Goal: Download file/media

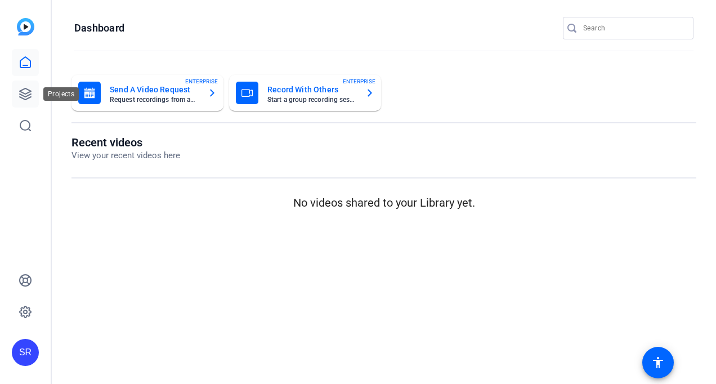
click at [24, 88] on icon at bounding box center [26, 94] width 14 height 14
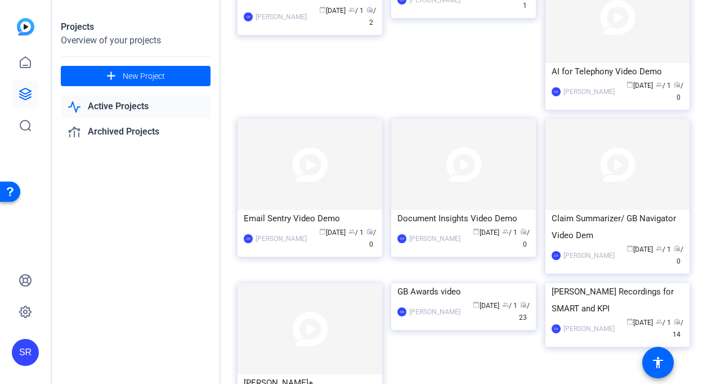
scroll to position [1462, 0]
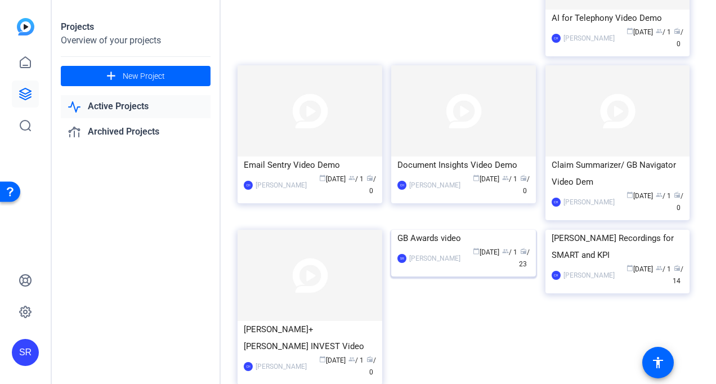
click at [430, 230] on img at bounding box center [463, 230] width 145 height 0
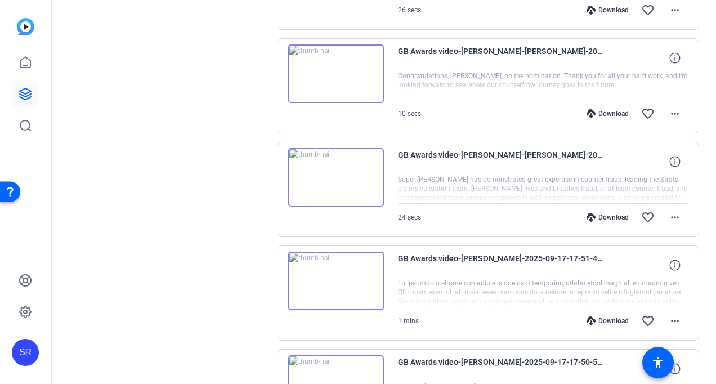
scroll to position [732, 0]
click at [333, 170] on img at bounding box center [336, 176] width 96 height 59
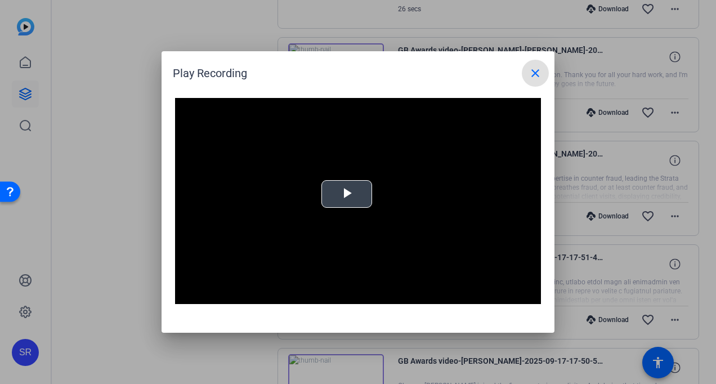
click at [347, 194] on span "Video Player" at bounding box center [347, 194] width 0 height 0
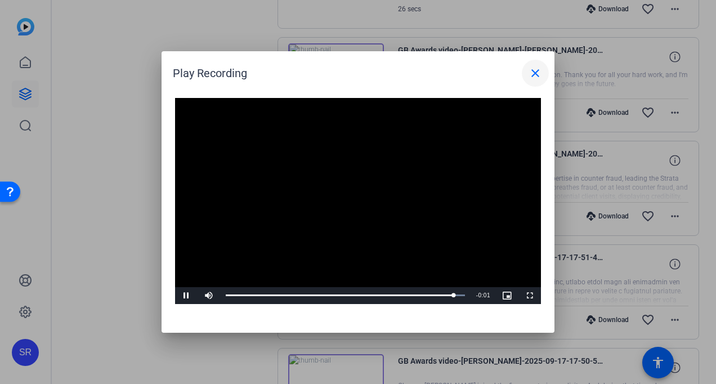
click at [535, 73] on mat-icon "close" at bounding box center [536, 73] width 14 height 14
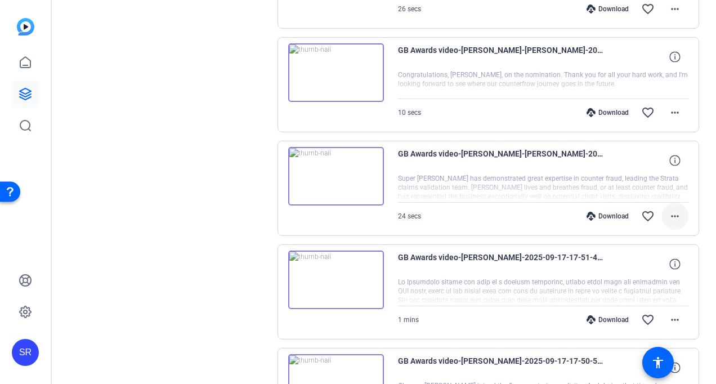
click at [669, 214] on mat-icon "more_horiz" at bounding box center [676, 217] width 14 height 14
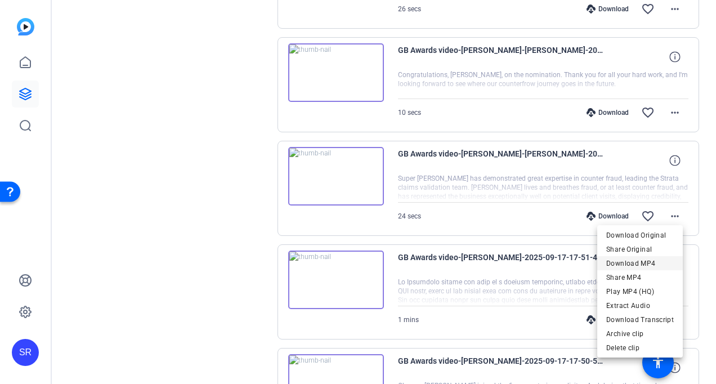
click at [635, 262] on span "Download MP4" at bounding box center [641, 264] width 68 height 14
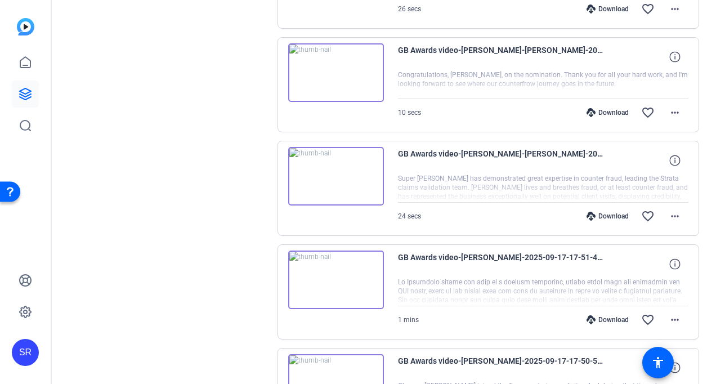
click at [329, 73] on img at bounding box center [336, 72] width 96 height 59
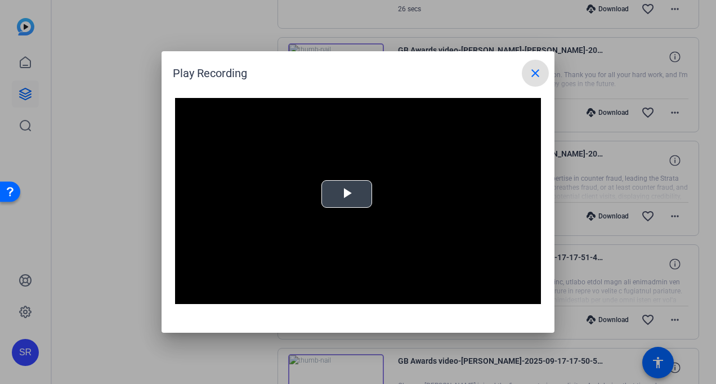
click at [347, 194] on span "Video Player" at bounding box center [347, 194] width 0 height 0
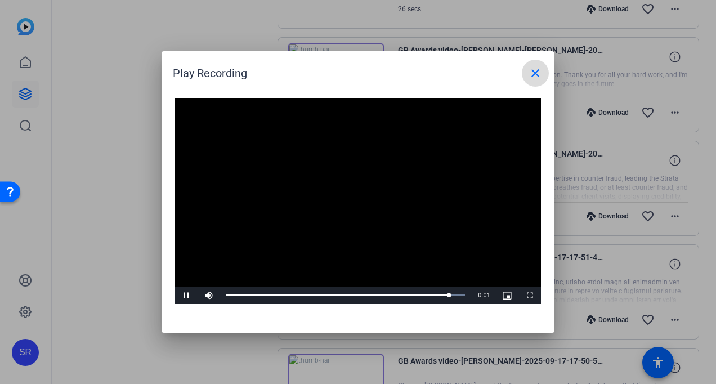
click at [532, 74] on mat-icon "close" at bounding box center [536, 73] width 14 height 14
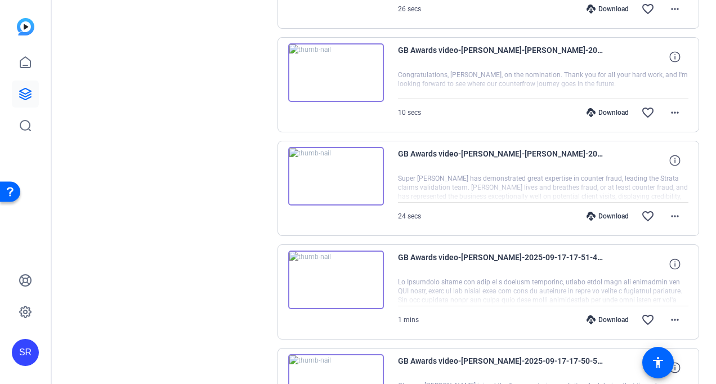
scroll to position [676, 0]
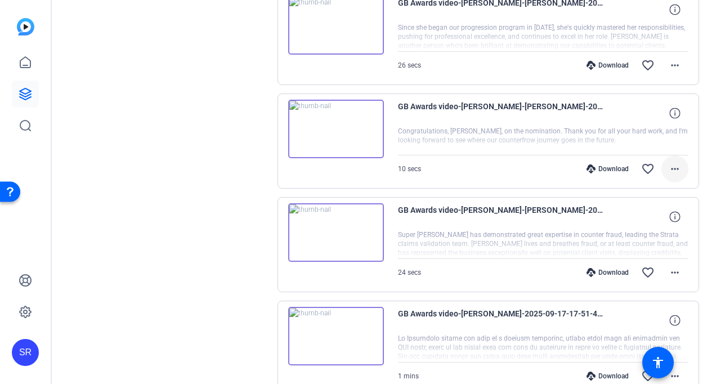
click at [670, 165] on mat-icon "more_horiz" at bounding box center [676, 169] width 14 height 14
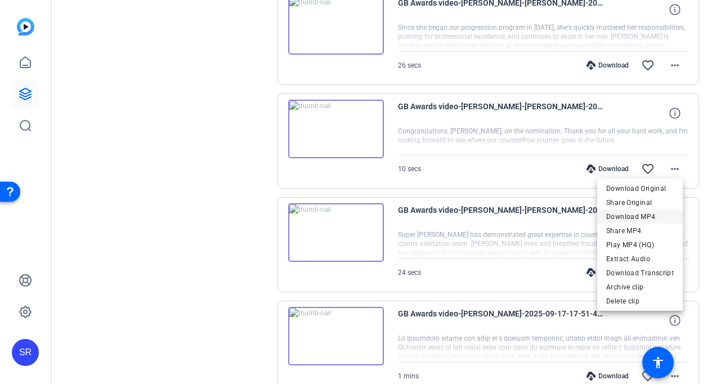
click at [643, 216] on span "Download MP4" at bounding box center [641, 217] width 68 height 14
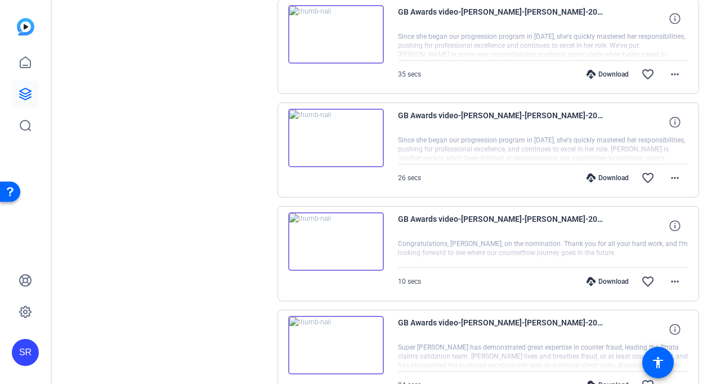
scroll to position [451, 0]
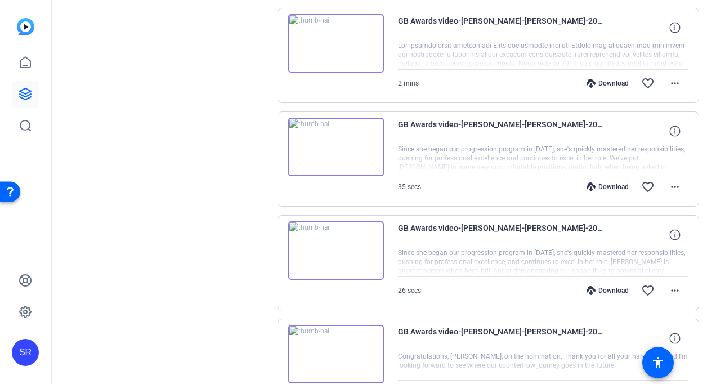
click at [332, 145] on img at bounding box center [336, 147] width 96 height 59
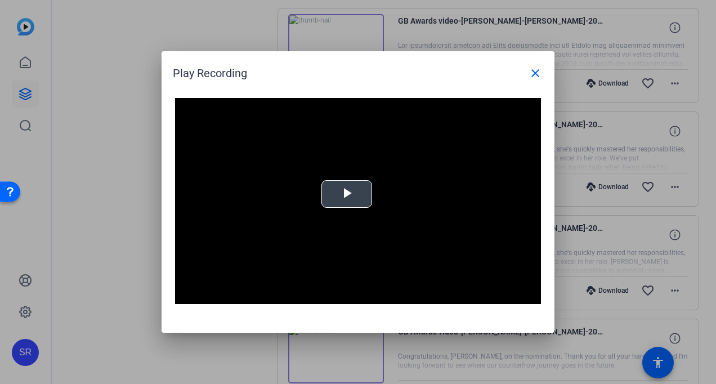
click at [347, 194] on span "Video Player" at bounding box center [347, 194] width 0 height 0
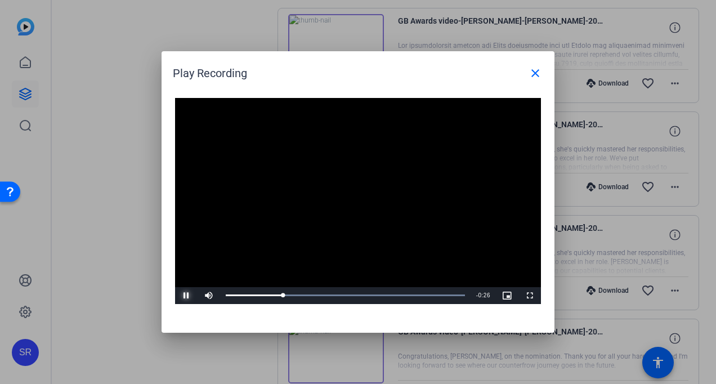
click at [187, 296] on span "Video Player" at bounding box center [186, 296] width 23 height 0
click at [529, 75] on mat-icon "close" at bounding box center [536, 73] width 14 height 14
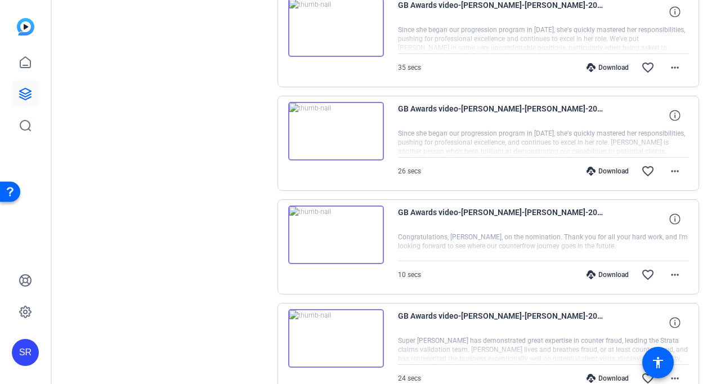
scroll to position [563, 0]
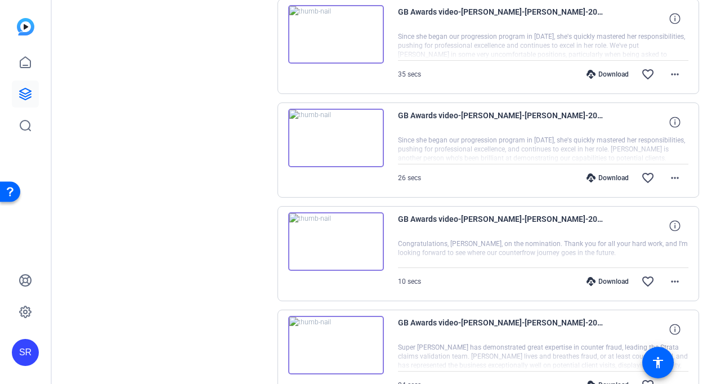
click at [332, 135] on img at bounding box center [336, 138] width 96 height 59
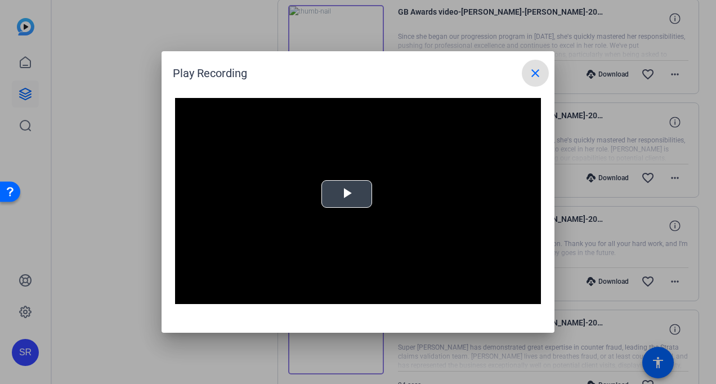
click at [347, 194] on span "Video Player" at bounding box center [347, 194] width 0 height 0
click at [534, 73] on mat-icon "close" at bounding box center [536, 73] width 14 height 14
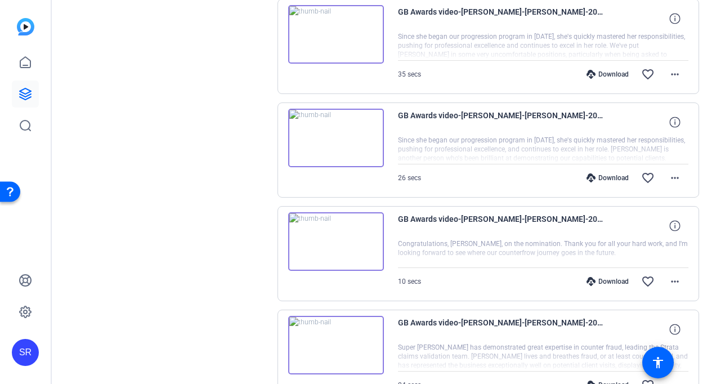
scroll to position [507, 0]
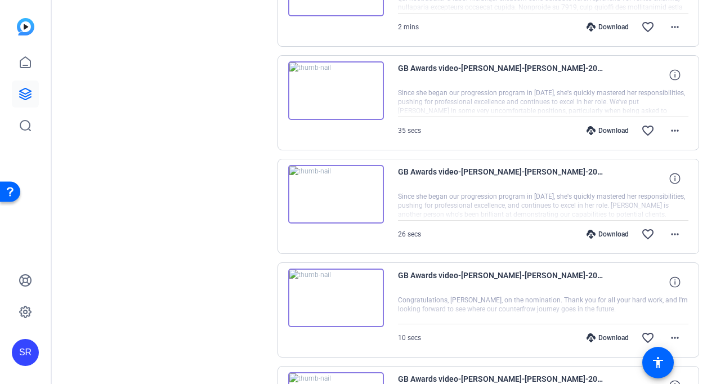
click at [341, 82] on img at bounding box center [336, 90] width 96 height 59
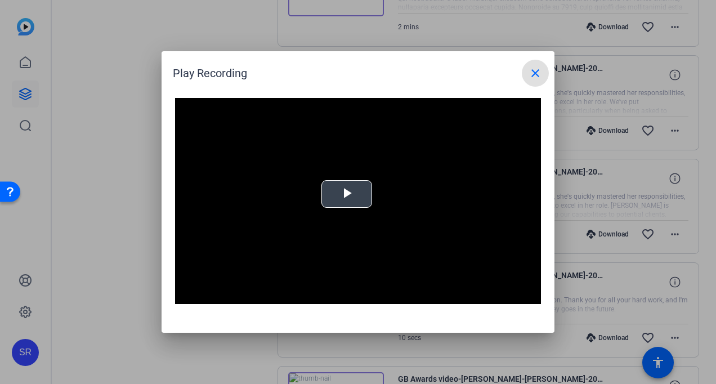
click at [347, 194] on span "Video Player" at bounding box center [347, 194] width 0 height 0
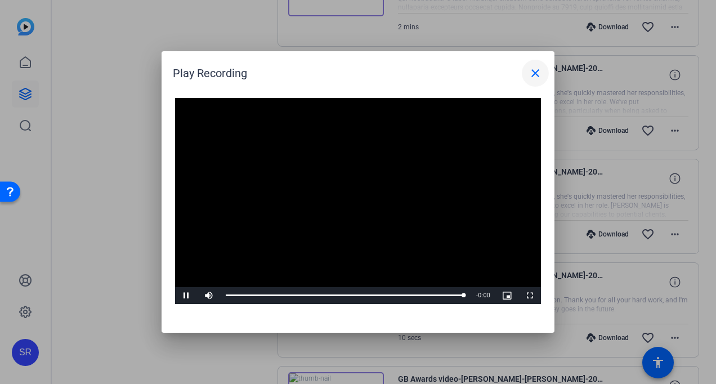
click at [539, 74] on mat-icon "close" at bounding box center [536, 73] width 14 height 14
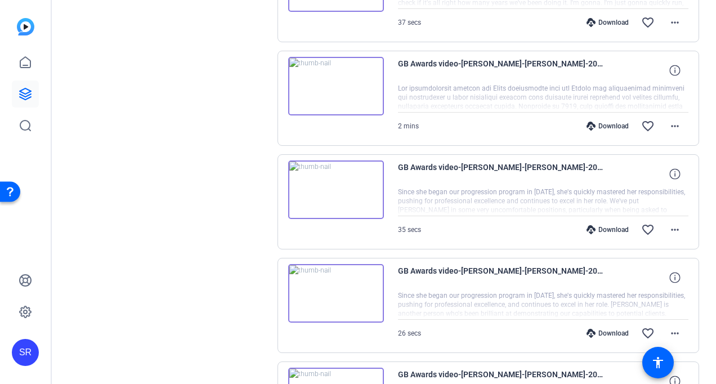
scroll to position [394, 0]
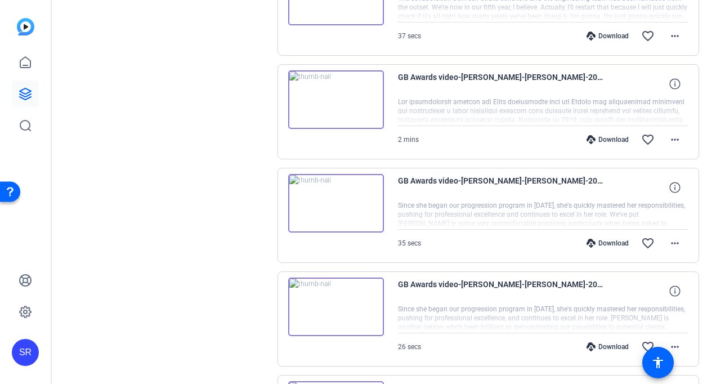
click at [332, 99] on img at bounding box center [336, 99] width 96 height 59
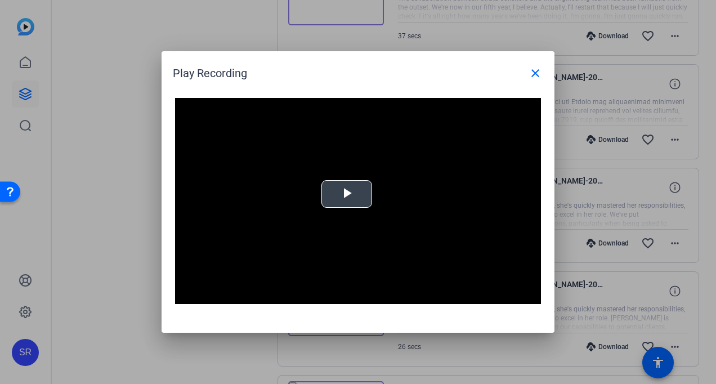
click at [347, 194] on span "Video Player" at bounding box center [347, 194] width 0 height 0
click at [535, 74] on mat-icon "close" at bounding box center [536, 73] width 14 height 14
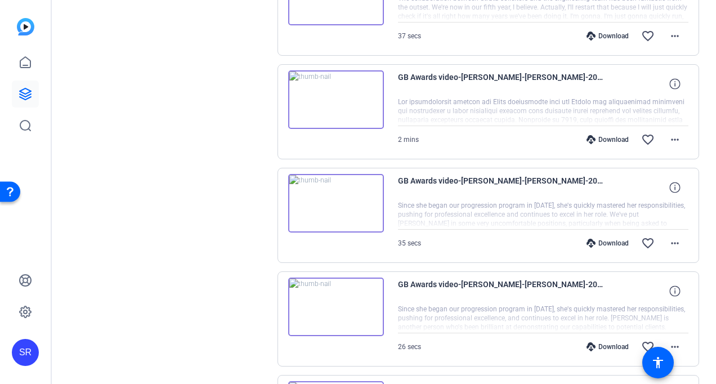
click at [331, 206] on img at bounding box center [336, 203] width 96 height 59
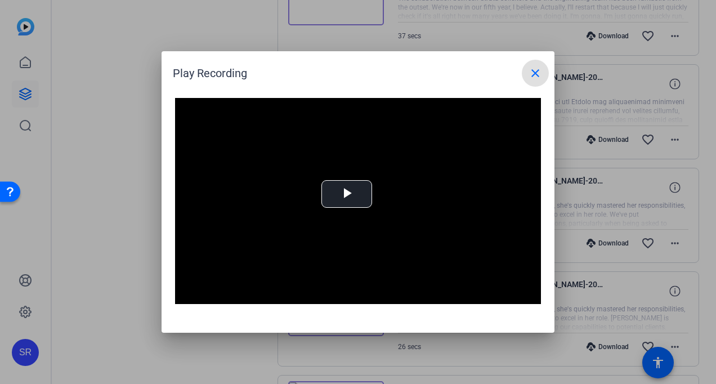
click at [531, 69] on mat-icon "close" at bounding box center [536, 73] width 14 height 14
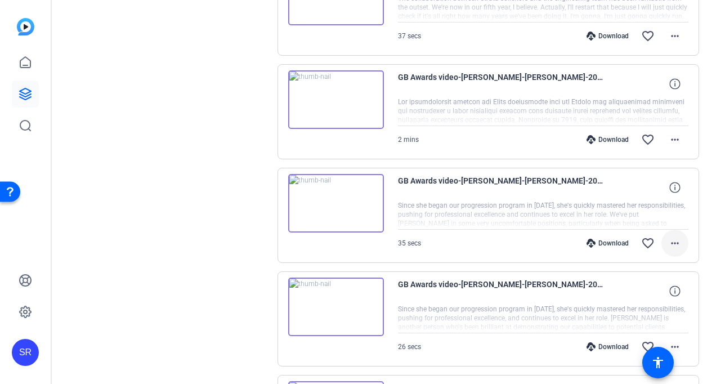
click at [673, 243] on mat-icon "more_horiz" at bounding box center [676, 244] width 14 height 14
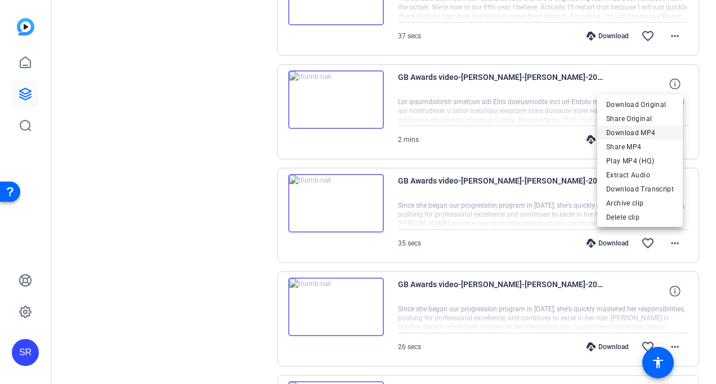
click at [625, 131] on span "Download MP4" at bounding box center [641, 133] width 68 height 14
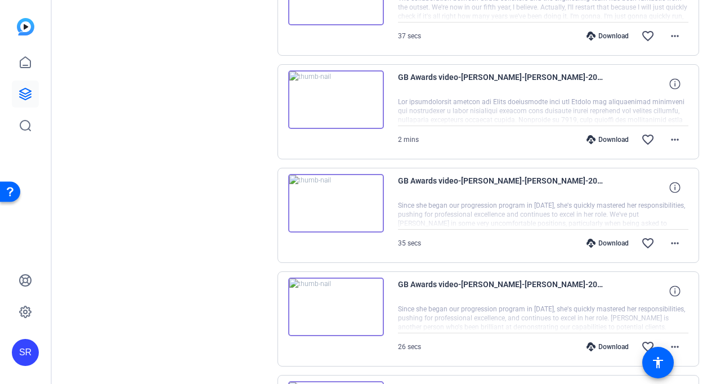
click at [329, 301] on img at bounding box center [336, 307] width 96 height 59
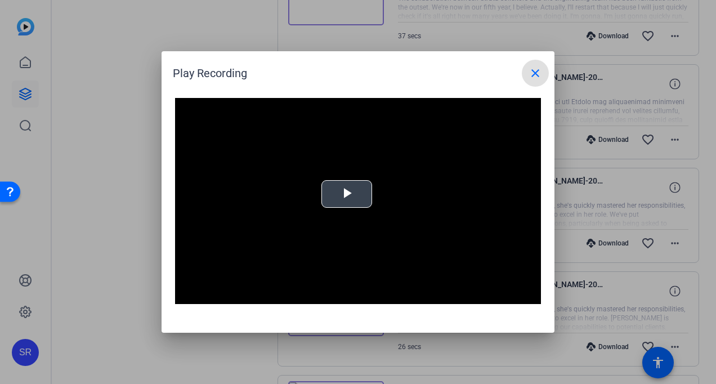
click at [347, 194] on span "Video Player" at bounding box center [347, 194] width 0 height 0
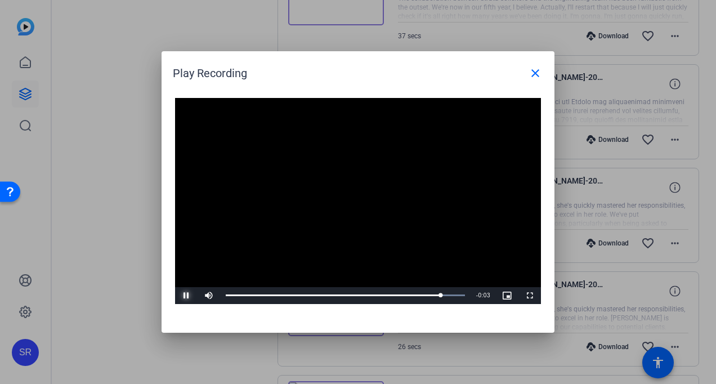
click at [186, 296] on span "Video Player" at bounding box center [186, 296] width 23 height 0
click at [235, 295] on div "Loaded : 100.00% 0:00 0:23" at bounding box center [345, 295] width 239 height 3
click at [539, 72] on mat-icon "close" at bounding box center [536, 73] width 14 height 14
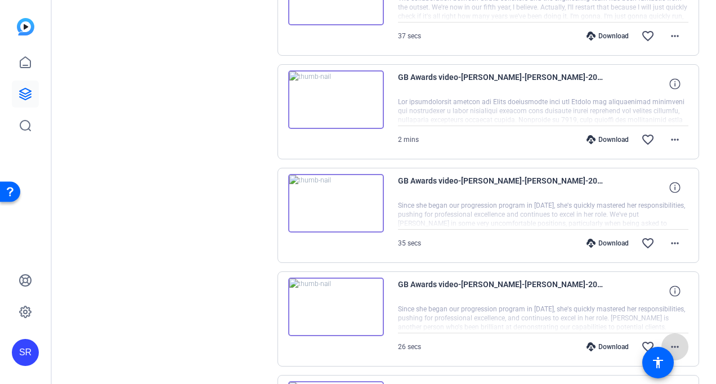
click at [674, 344] on mat-icon "more_horiz" at bounding box center [676, 347] width 14 height 14
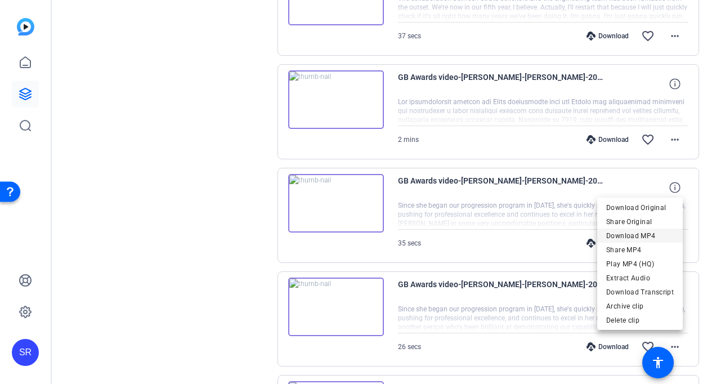
click at [628, 235] on span "Download MP4" at bounding box center [641, 236] width 68 height 14
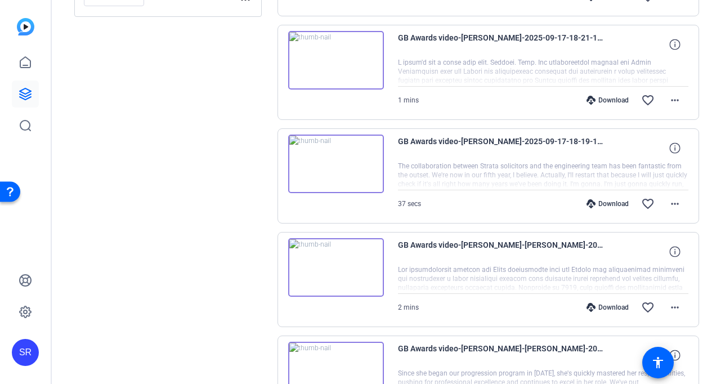
scroll to position [225, 0]
click at [333, 269] on img at bounding box center [336, 268] width 96 height 59
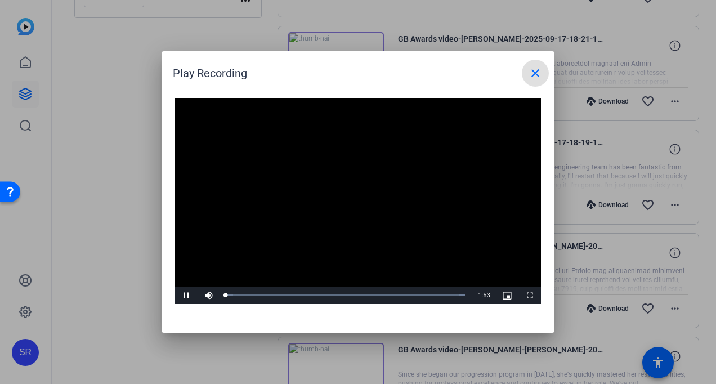
click at [530, 75] on mat-icon "close" at bounding box center [536, 73] width 14 height 14
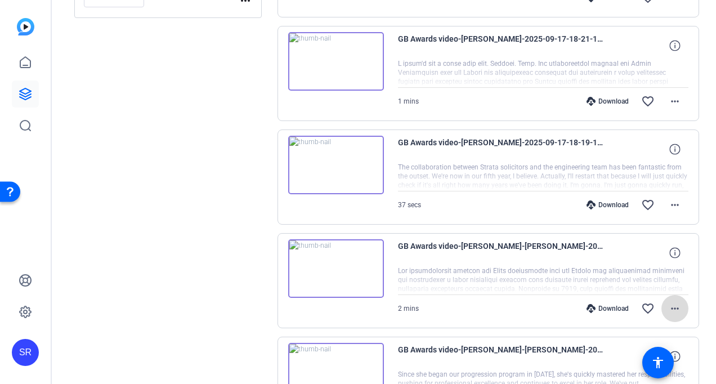
click at [671, 302] on mat-icon "more_horiz" at bounding box center [676, 309] width 14 height 14
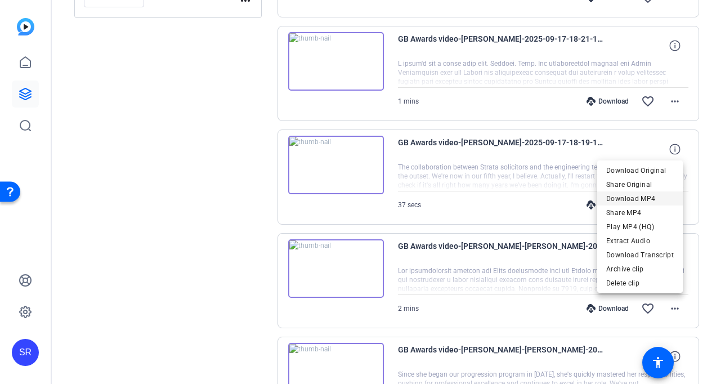
click at [631, 202] on span "Download MP4" at bounding box center [641, 199] width 68 height 14
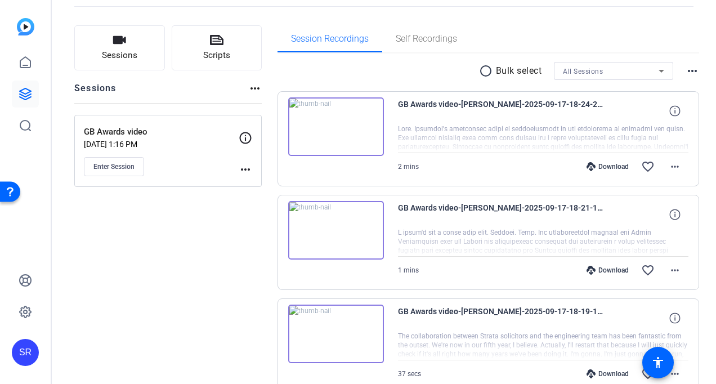
scroll to position [113, 0]
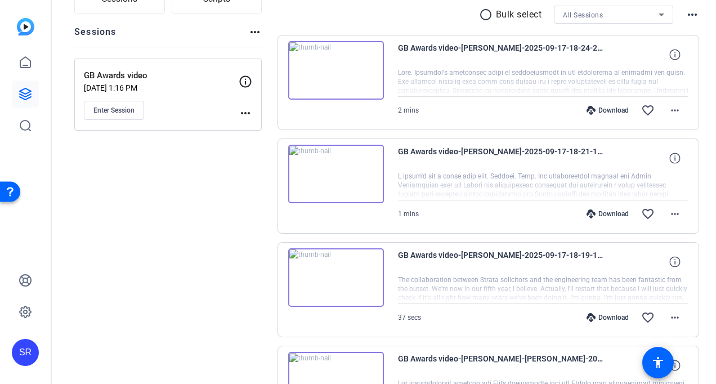
click at [335, 269] on img at bounding box center [336, 277] width 96 height 59
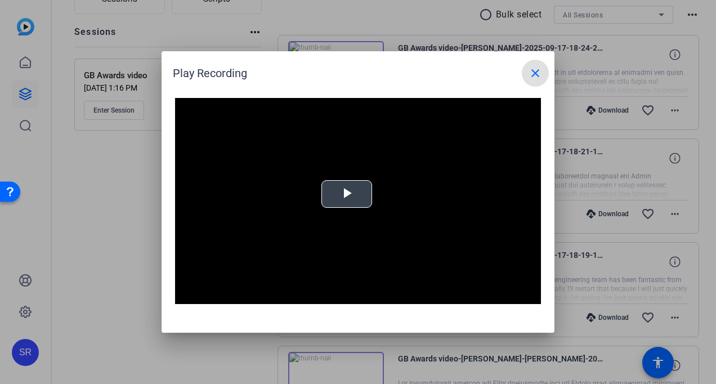
click at [347, 194] on span "Video Player" at bounding box center [347, 194] width 0 height 0
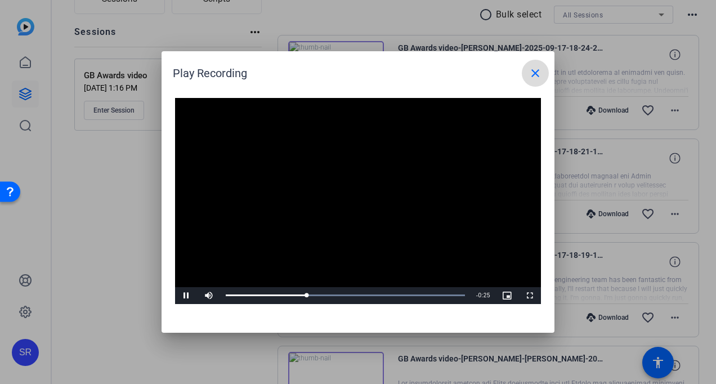
click at [534, 75] on mat-icon "close" at bounding box center [536, 73] width 14 height 14
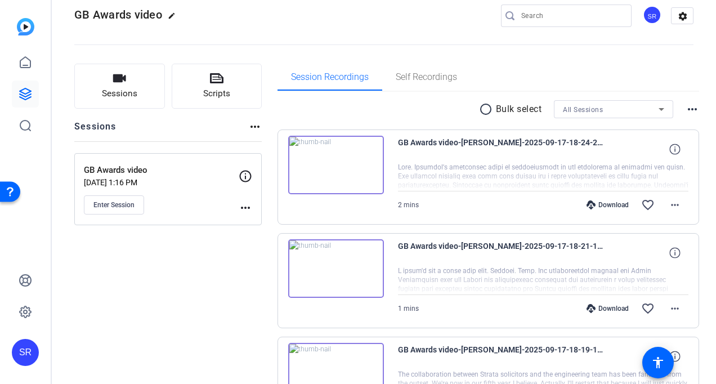
scroll to position [0, 0]
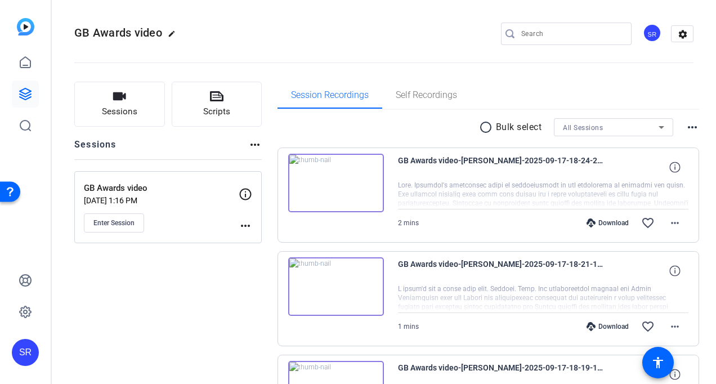
click at [330, 189] on img at bounding box center [336, 183] width 96 height 59
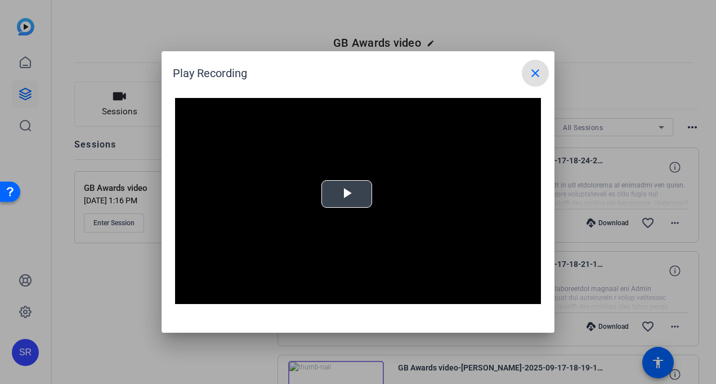
click at [347, 194] on span "Video Player" at bounding box center [347, 194] width 0 height 0
click at [532, 75] on mat-icon "close" at bounding box center [536, 73] width 14 height 14
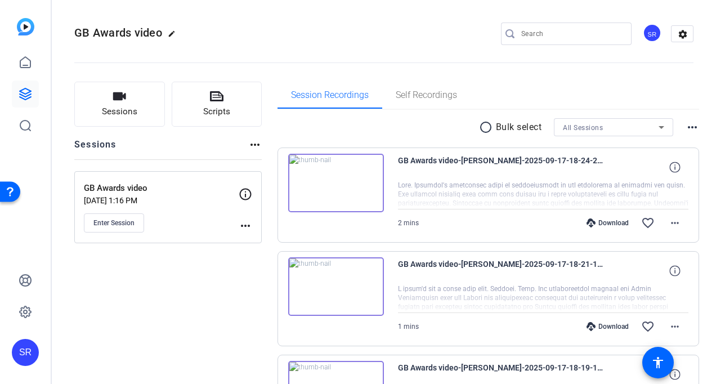
click at [340, 290] on img at bounding box center [336, 286] width 96 height 59
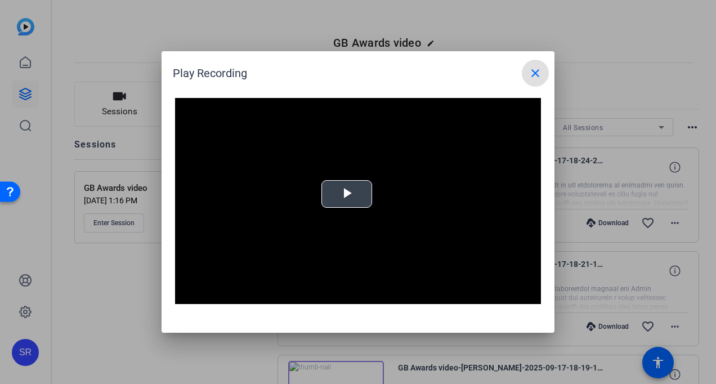
click at [347, 194] on span "Video Player" at bounding box center [347, 194] width 0 height 0
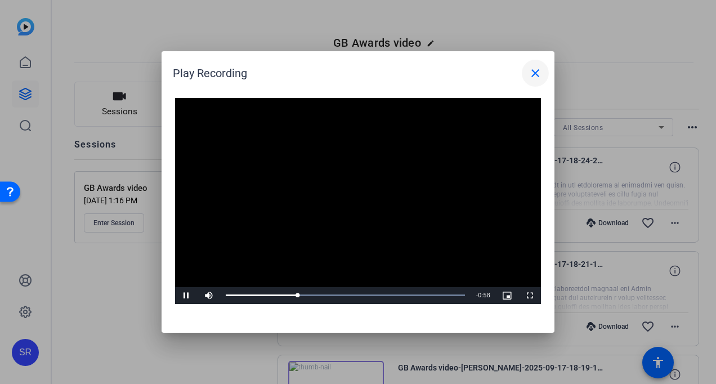
click at [537, 74] on mat-icon "close" at bounding box center [536, 73] width 14 height 14
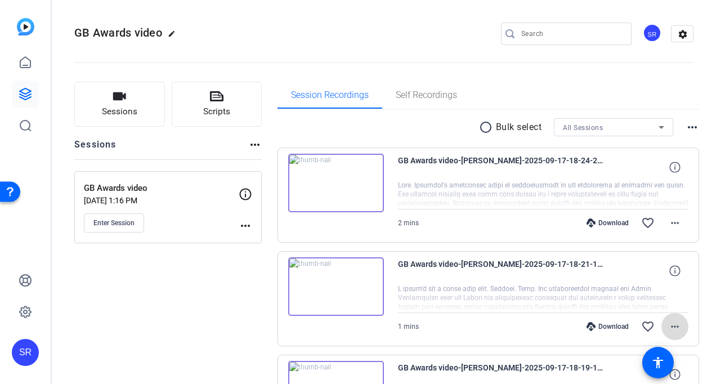
click at [670, 329] on mat-icon "more_horiz" at bounding box center [676, 327] width 14 height 14
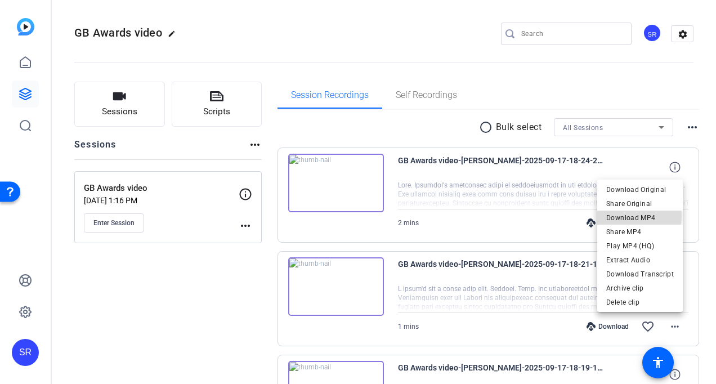
click at [625, 216] on span "Download MP4" at bounding box center [641, 218] width 68 height 14
